Goal: Information Seeking & Learning: Find specific fact

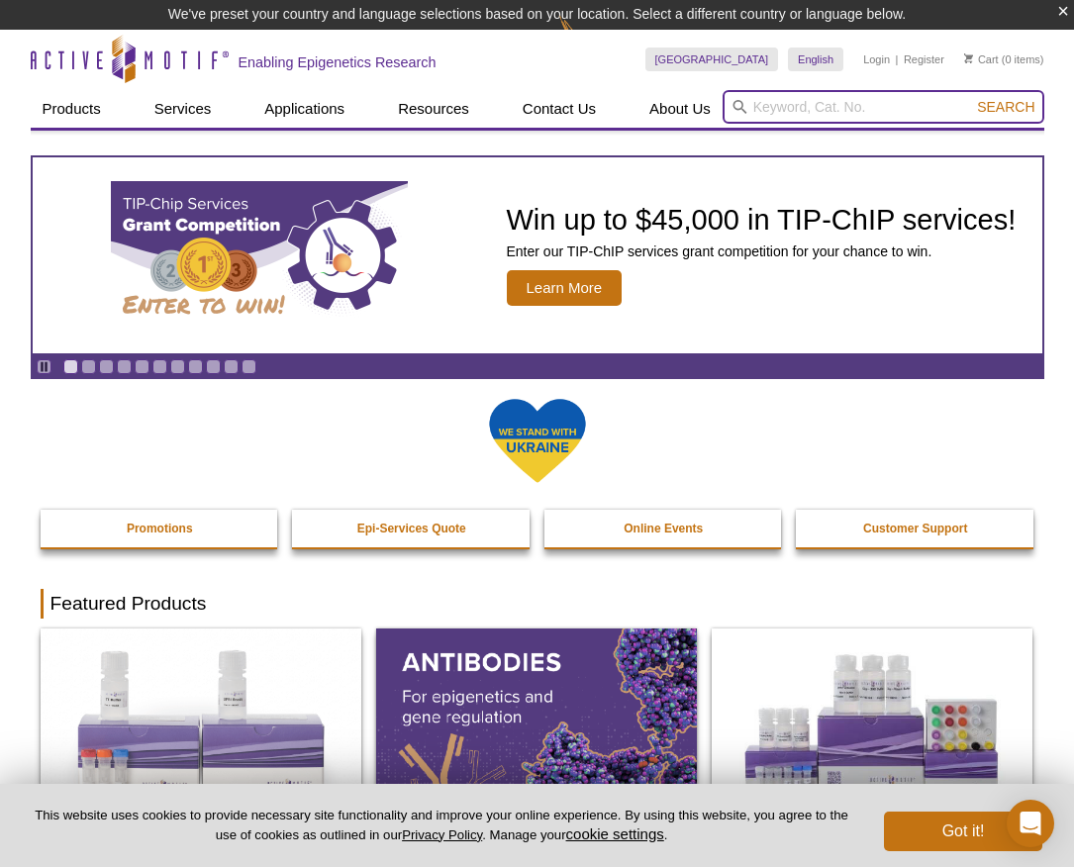
click at [800, 106] on input "search" at bounding box center [883, 107] width 322 height 34
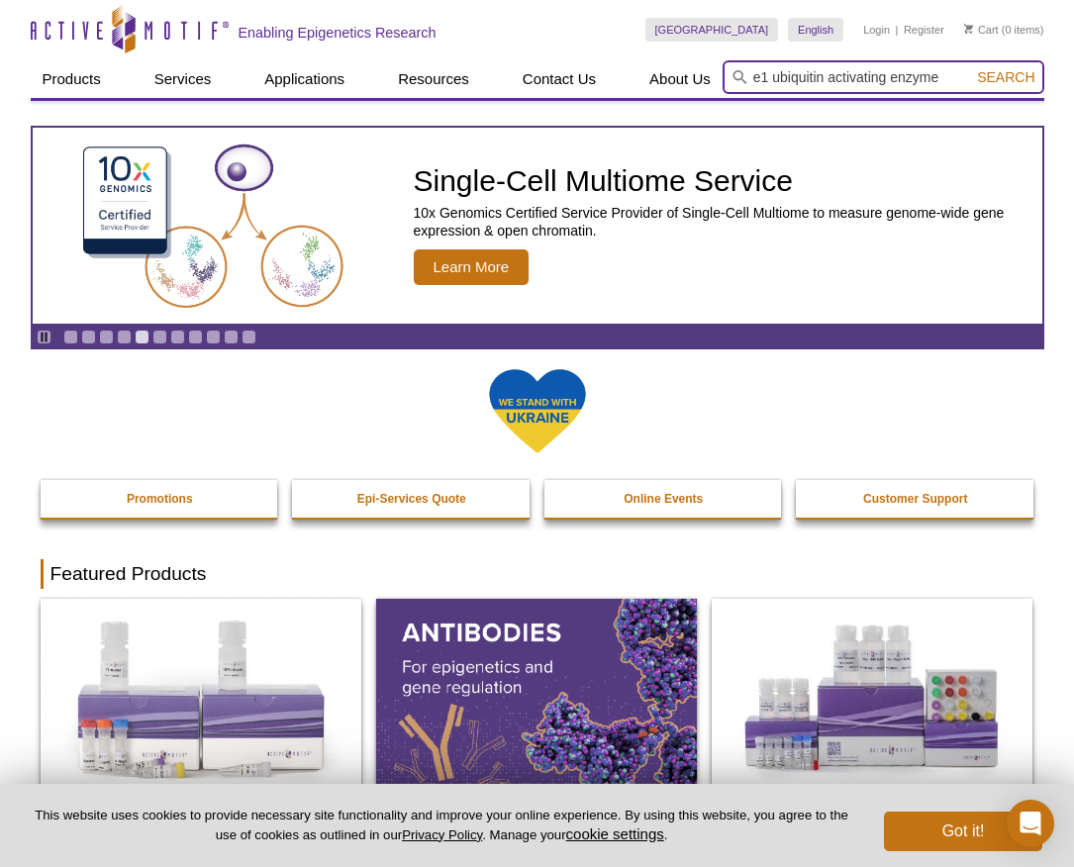
type input "e1 ubiquitin activating enzyme"
click at [971, 68] on button "Search" at bounding box center [1005, 77] width 69 height 18
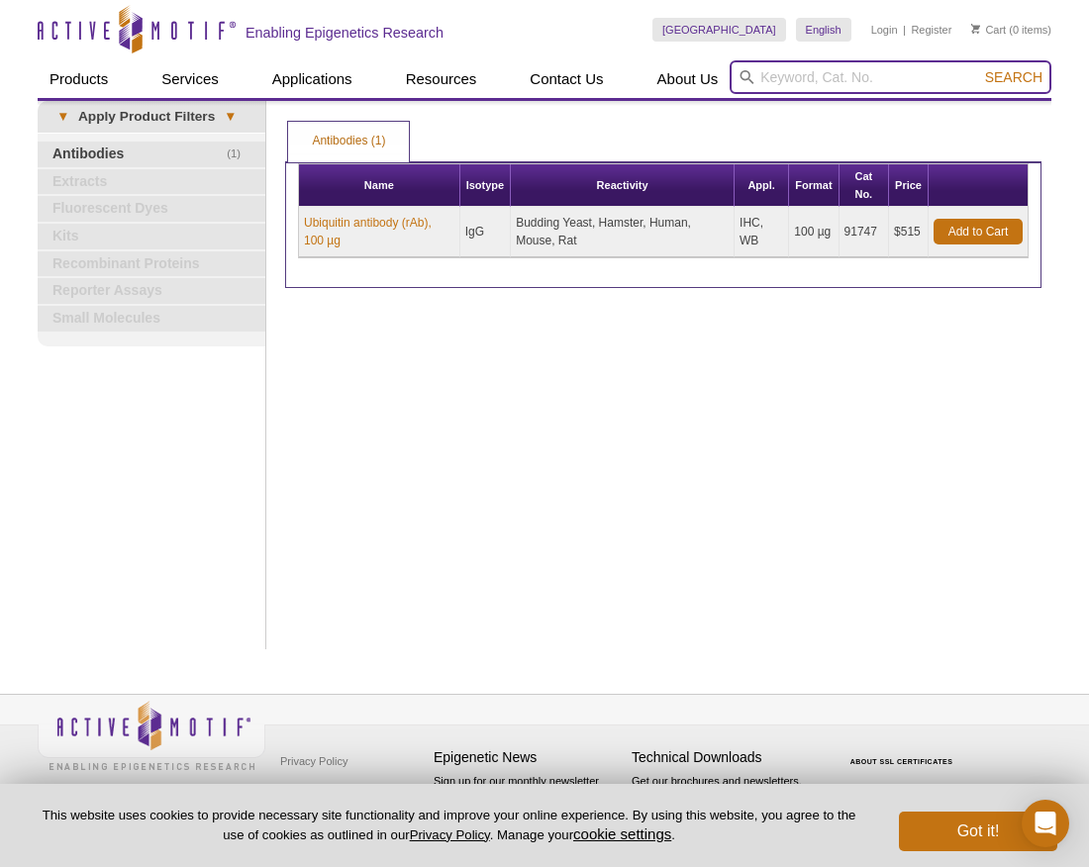
click at [767, 75] on input "search" at bounding box center [890, 77] width 322 height 34
type input "E1"
click at [979, 68] on button "Search" at bounding box center [1013, 77] width 69 height 18
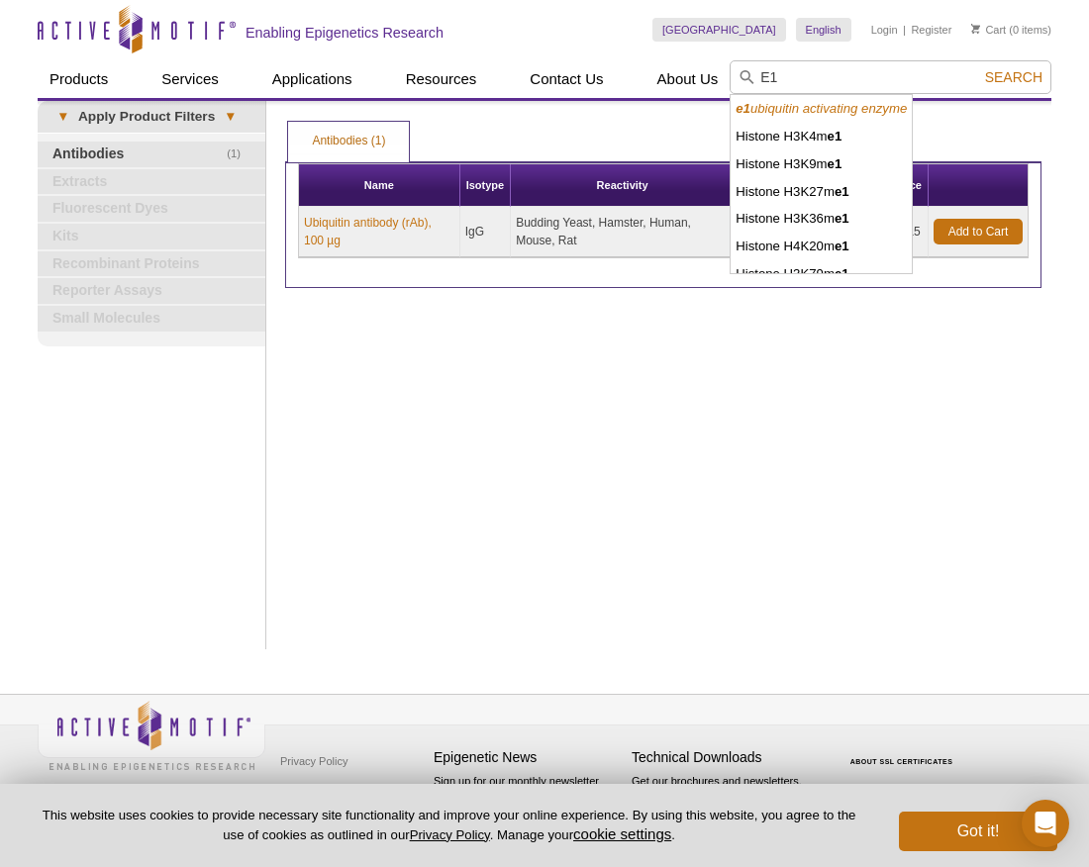
click at [584, 454] on div "Print Results Antibodies (1) Antibodies (1) Antibodies (1) Apply Product Filter…" at bounding box center [663, 375] width 776 height 548
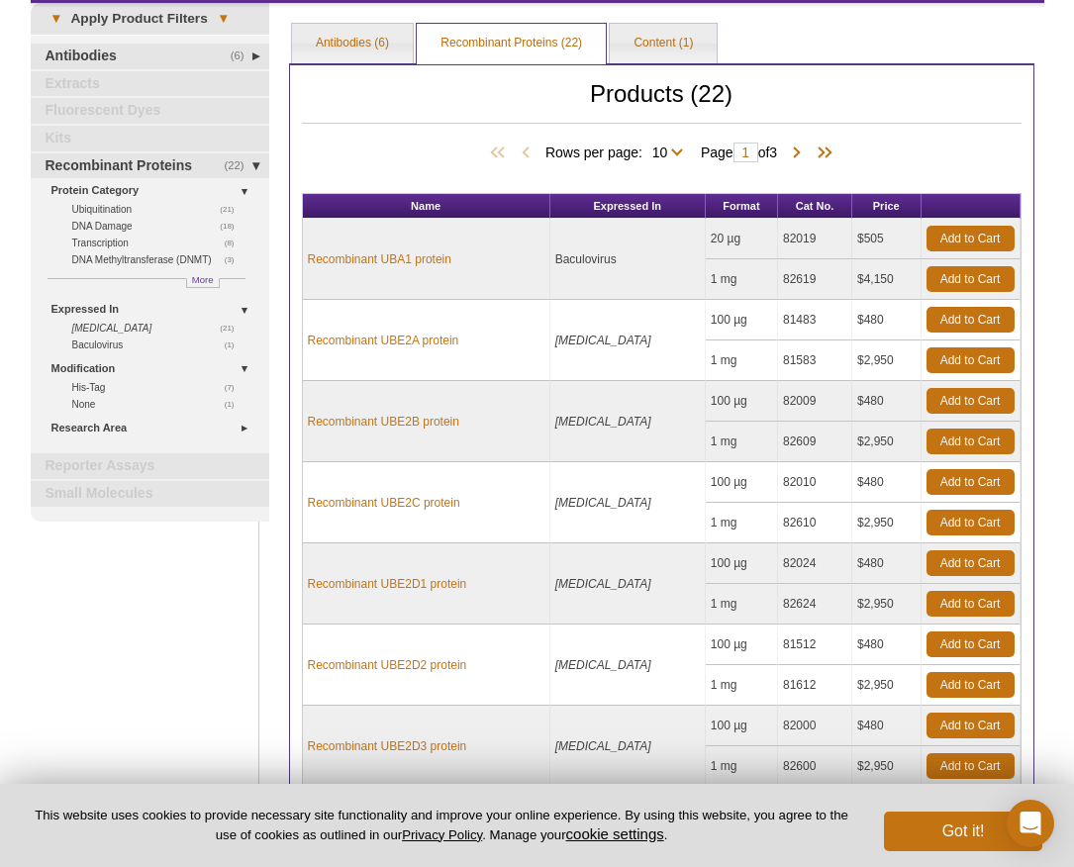
scroll to position [91, 0]
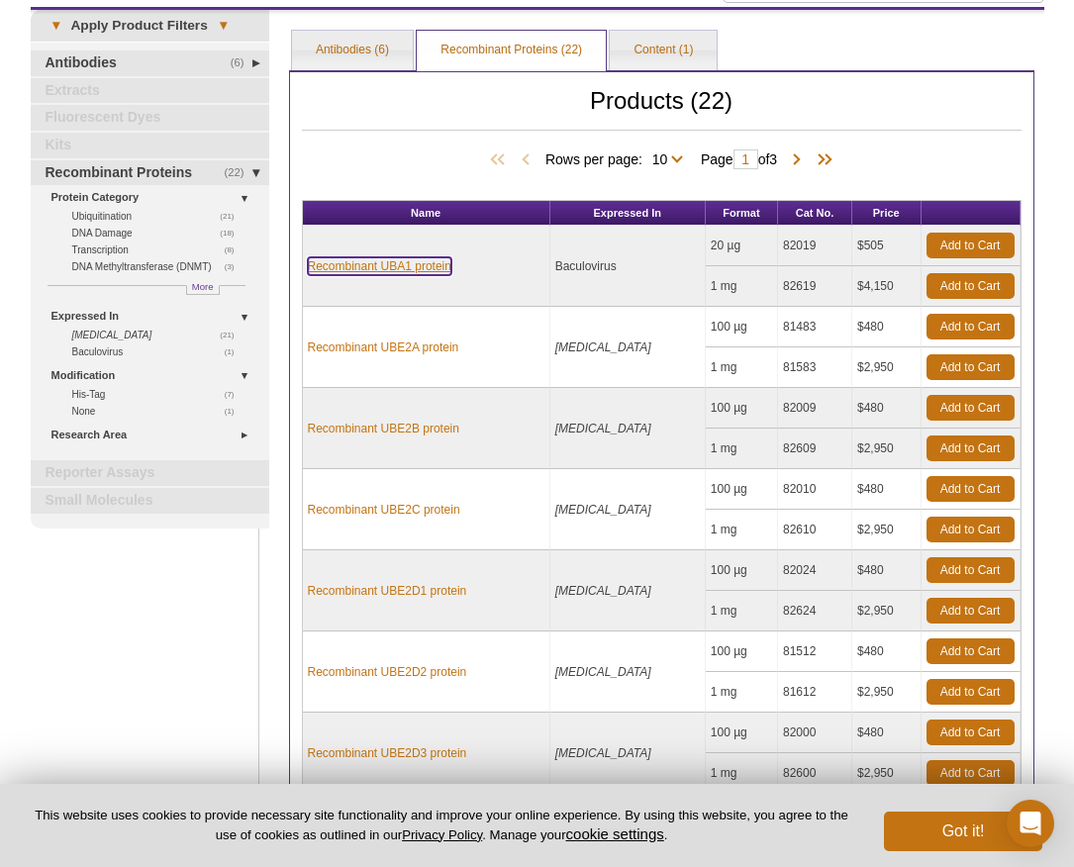
click at [370, 268] on link "Recombinant UBA1 protein" at bounding box center [380, 266] width 144 height 18
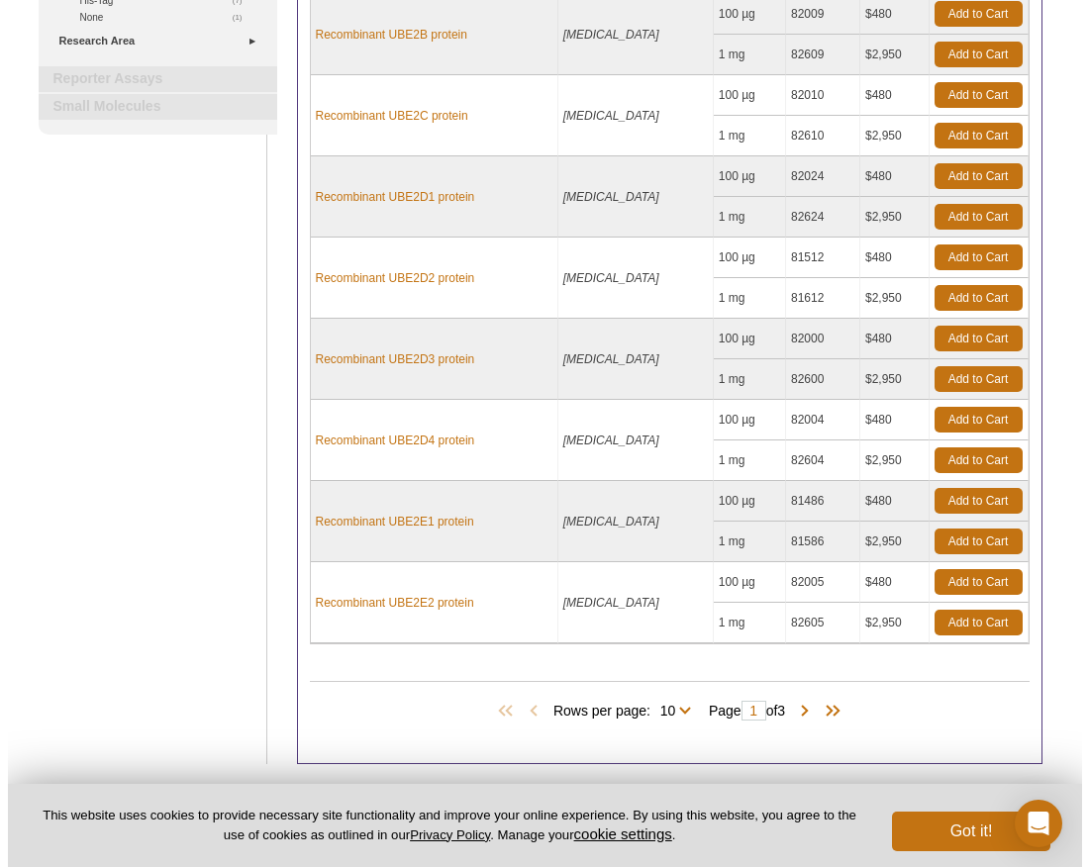
scroll to position [601, 0]
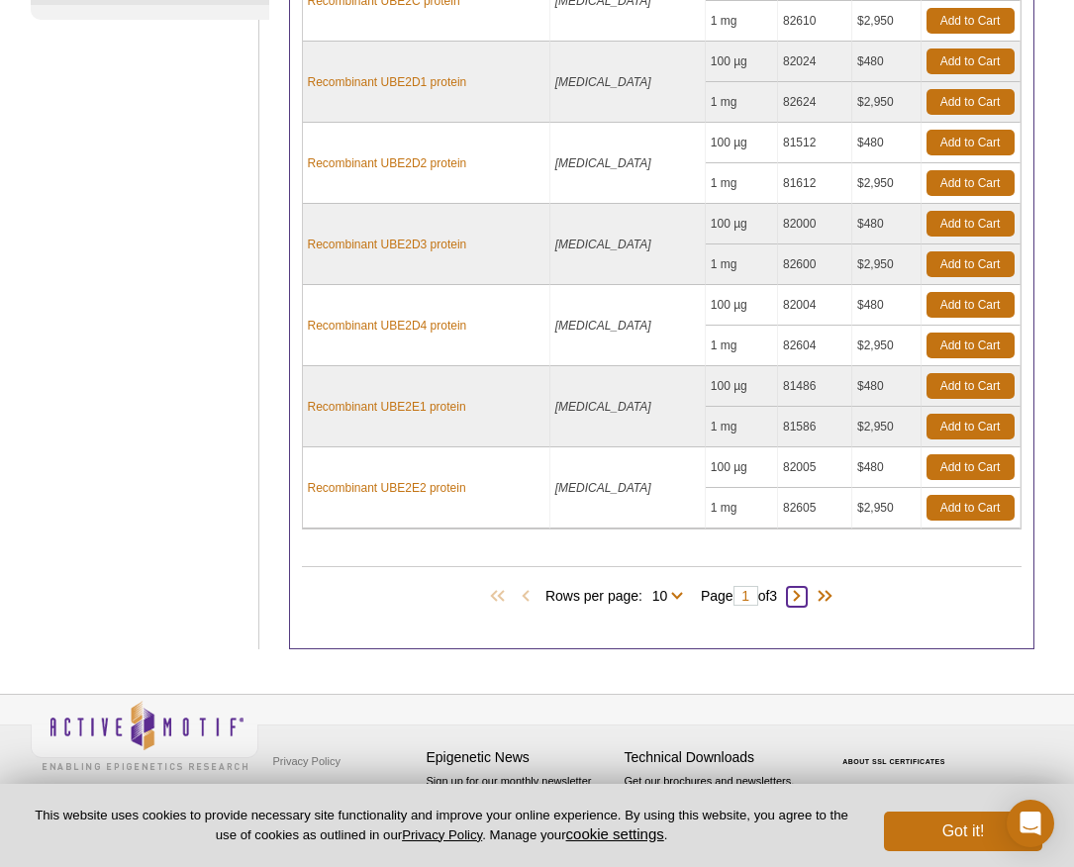
click at [805, 596] on span at bounding box center [797, 597] width 20 height 20
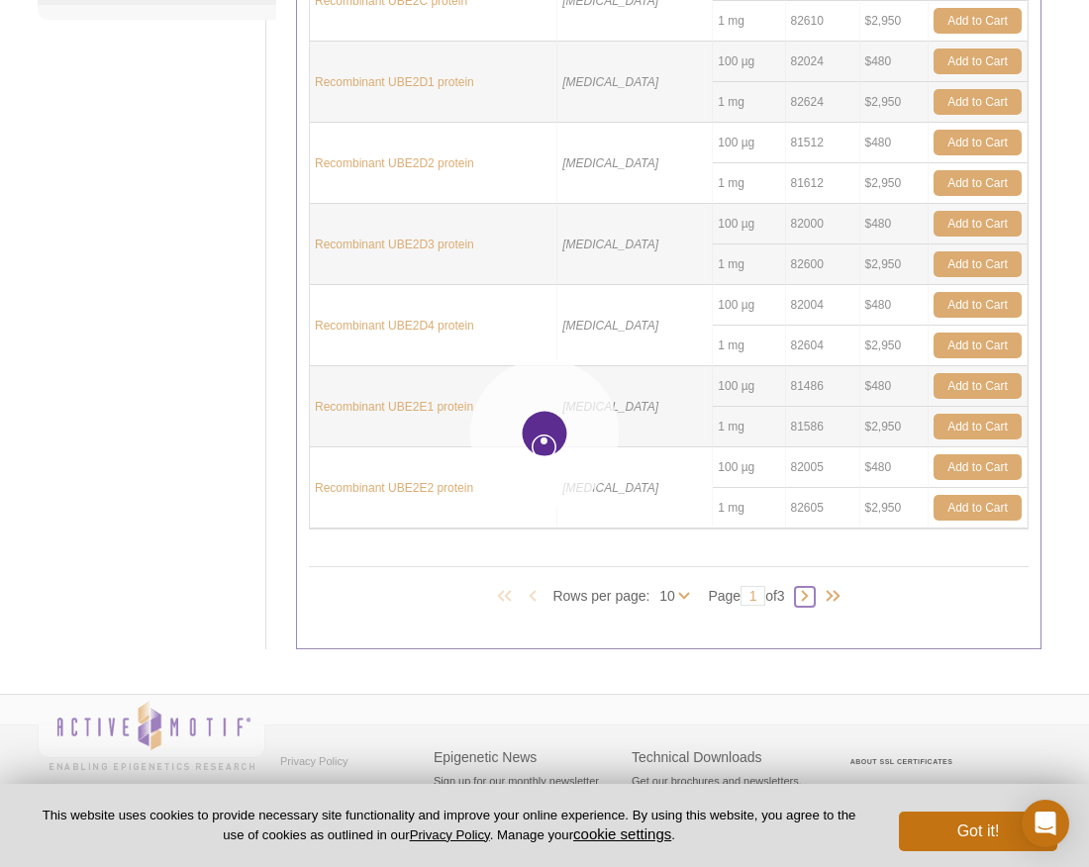
type input "2"
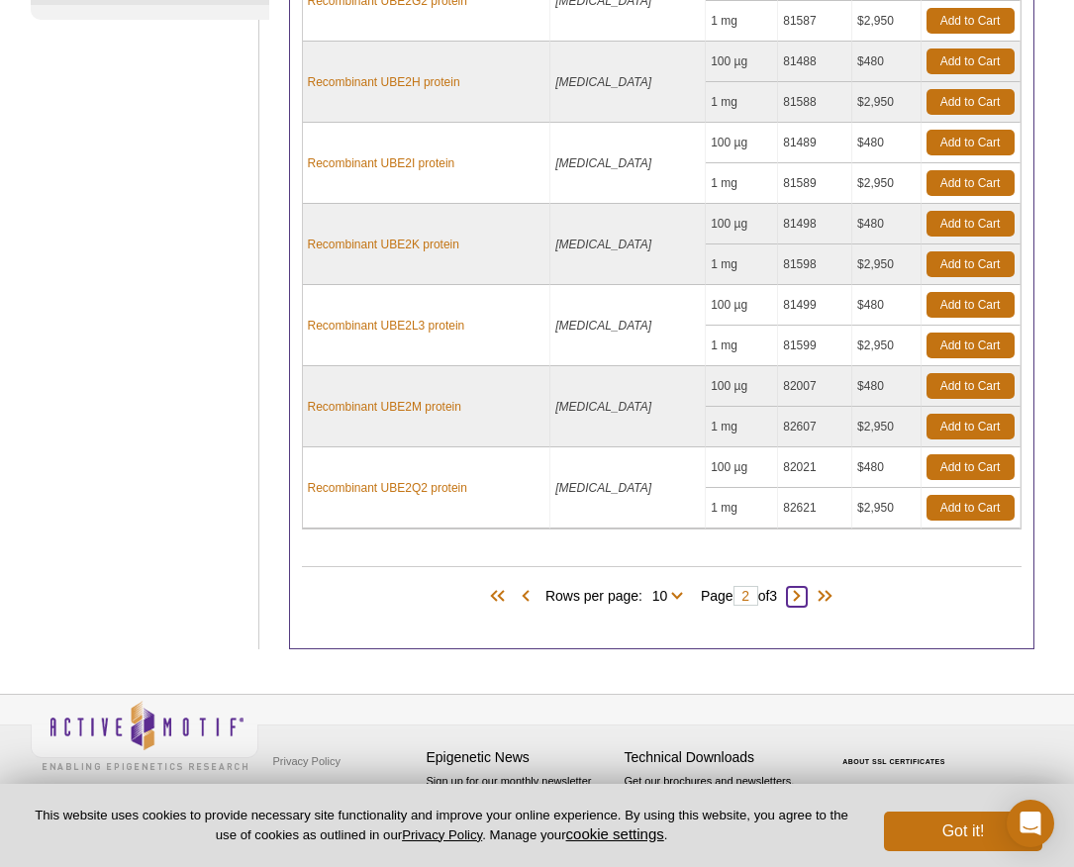
click at [805, 596] on span at bounding box center [797, 597] width 20 height 20
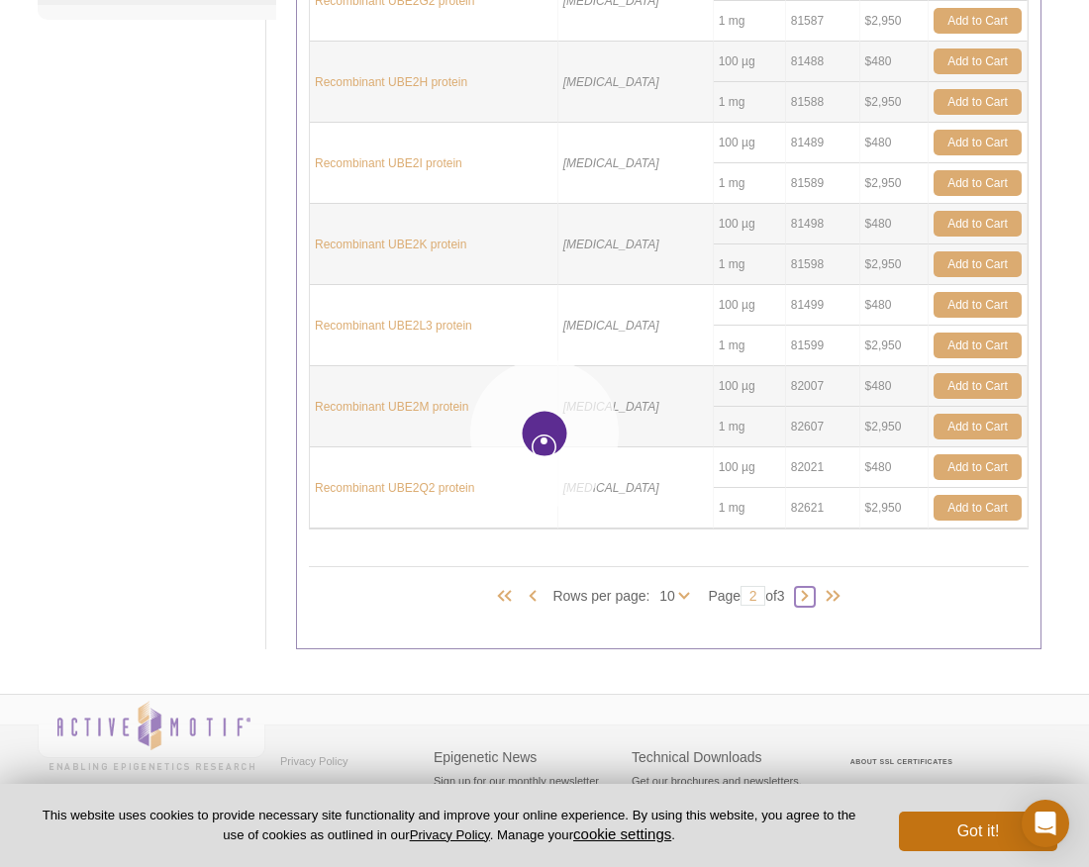
type input "3"
